Goal: Complete application form

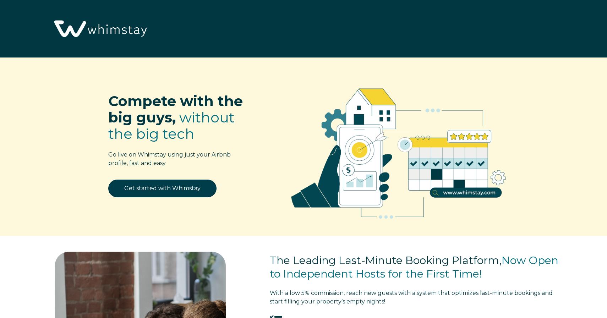
select select "US"
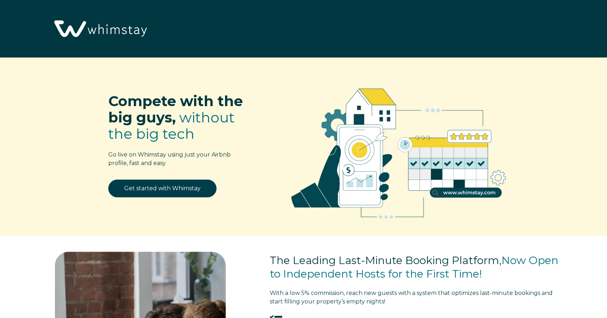
select select "US"
